Goal: Information Seeking & Learning: Find specific page/section

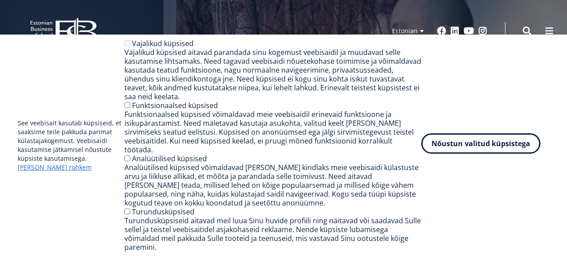
click at [482, 154] on button "Nõustun valitud küpsistega" at bounding box center [480, 143] width 119 height 20
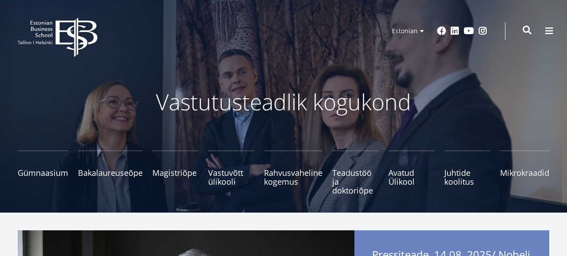
click at [524, 26] on div "Otsing" at bounding box center [518, 31] width 27 height 19
click at [526, 31] on span at bounding box center [526, 30] width 9 height 9
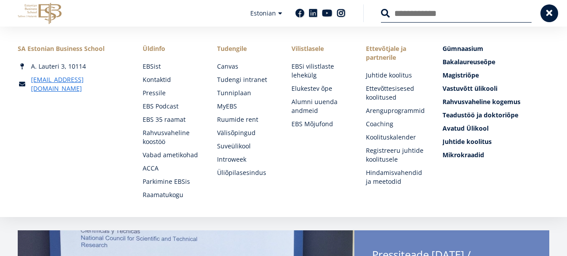
click at [422, 14] on input "Otsing" at bounding box center [456, 13] width 151 height 19
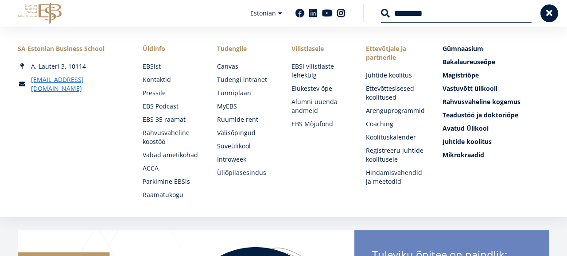
type input "********"
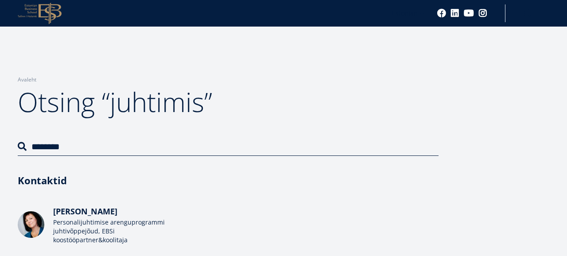
scroll to position [94, 0]
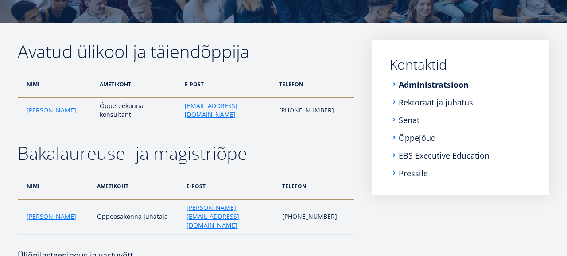
scroll to position [123, 0]
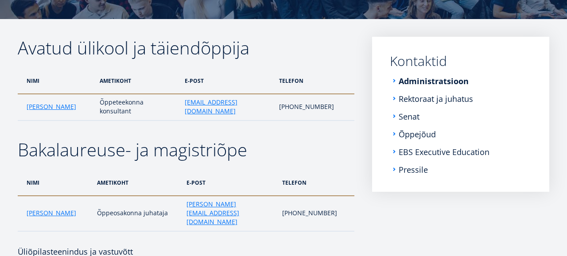
click at [310, 49] on h2 "Avatud ülikool ja täiendõppija" at bounding box center [186, 48] width 336 height 22
